Goal: Unclear: Browse casually

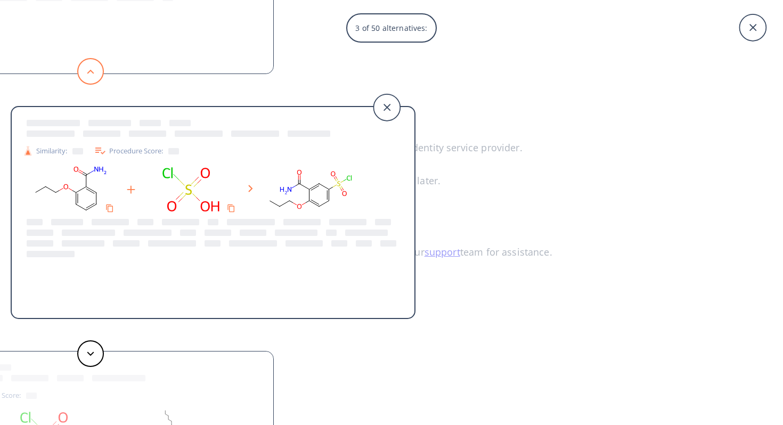
click at [95, 80] on button at bounding box center [90, 71] width 27 height 27
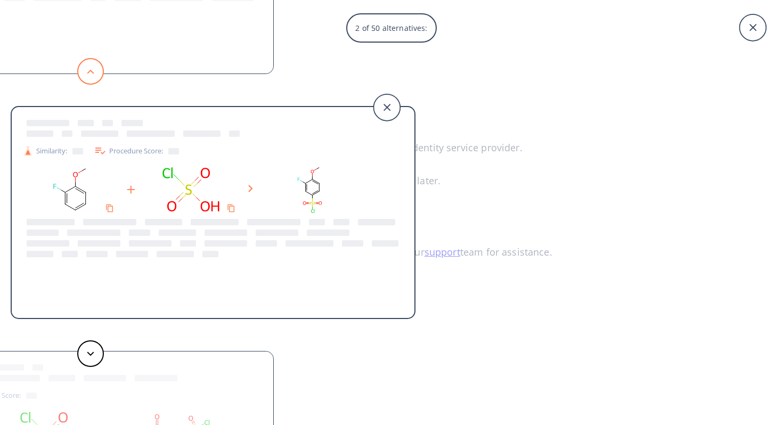
click at [95, 80] on button at bounding box center [90, 71] width 27 height 27
